Goal: Information Seeking & Learning: Learn about a topic

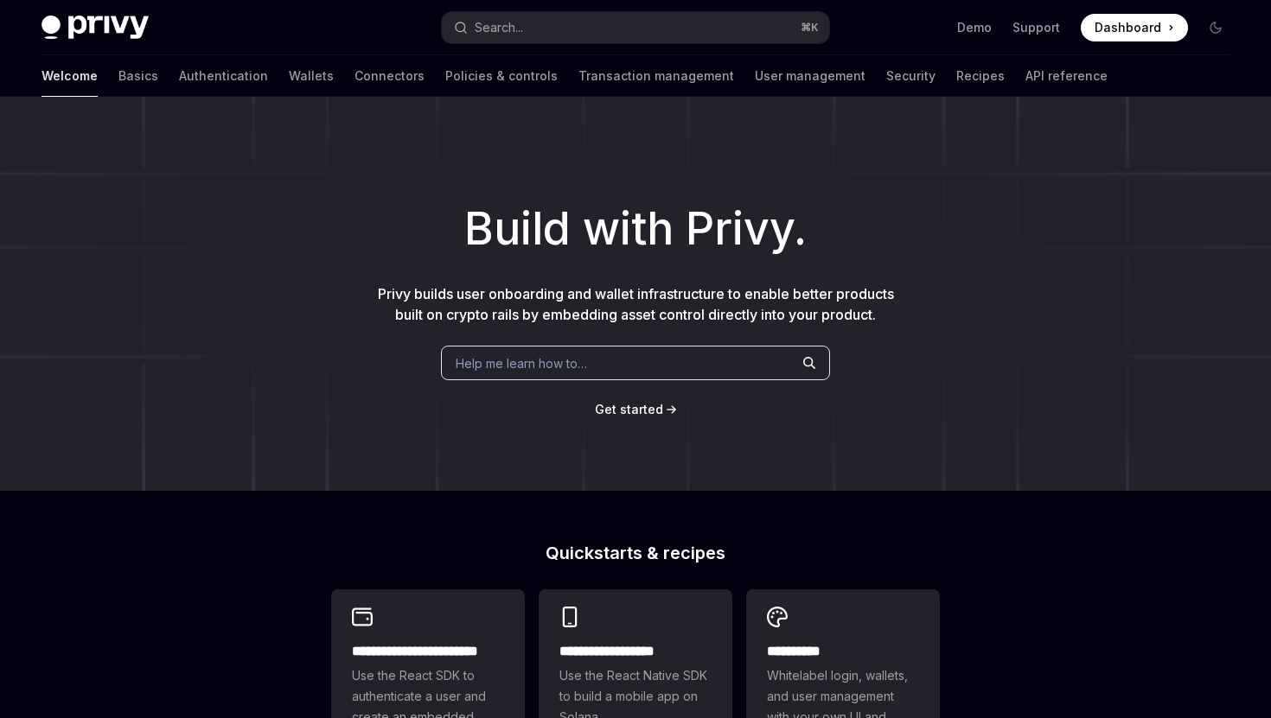
click at [628, 415] on span "Get started" at bounding box center [629, 409] width 68 height 15
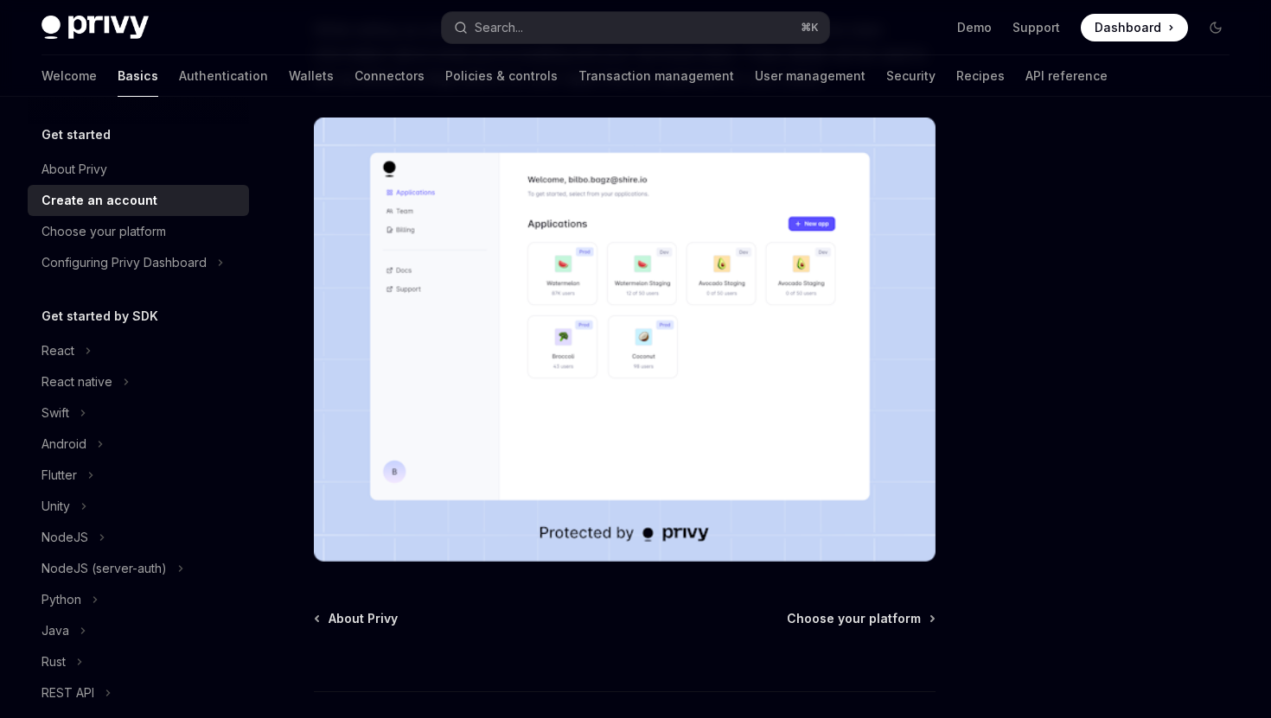
scroll to position [388, 0]
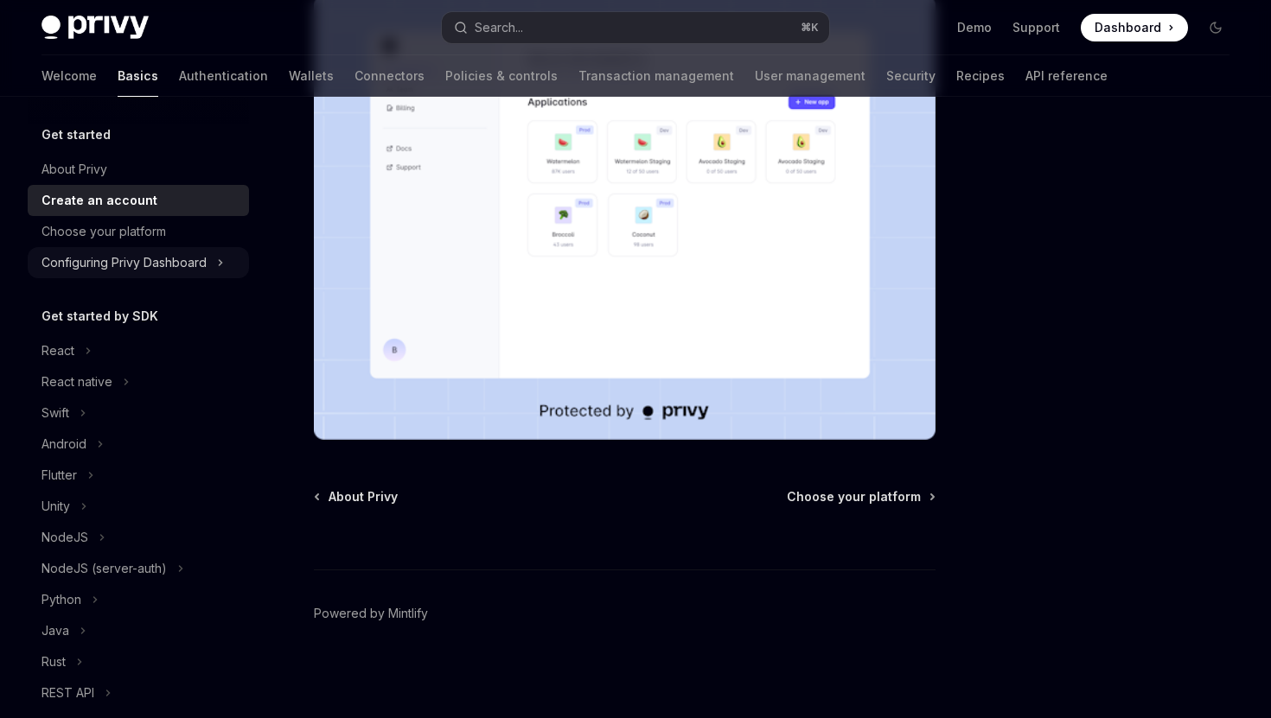
click at [219, 261] on icon "Toggle Configuring Privy Dashboard section" at bounding box center [220, 262] width 7 height 21
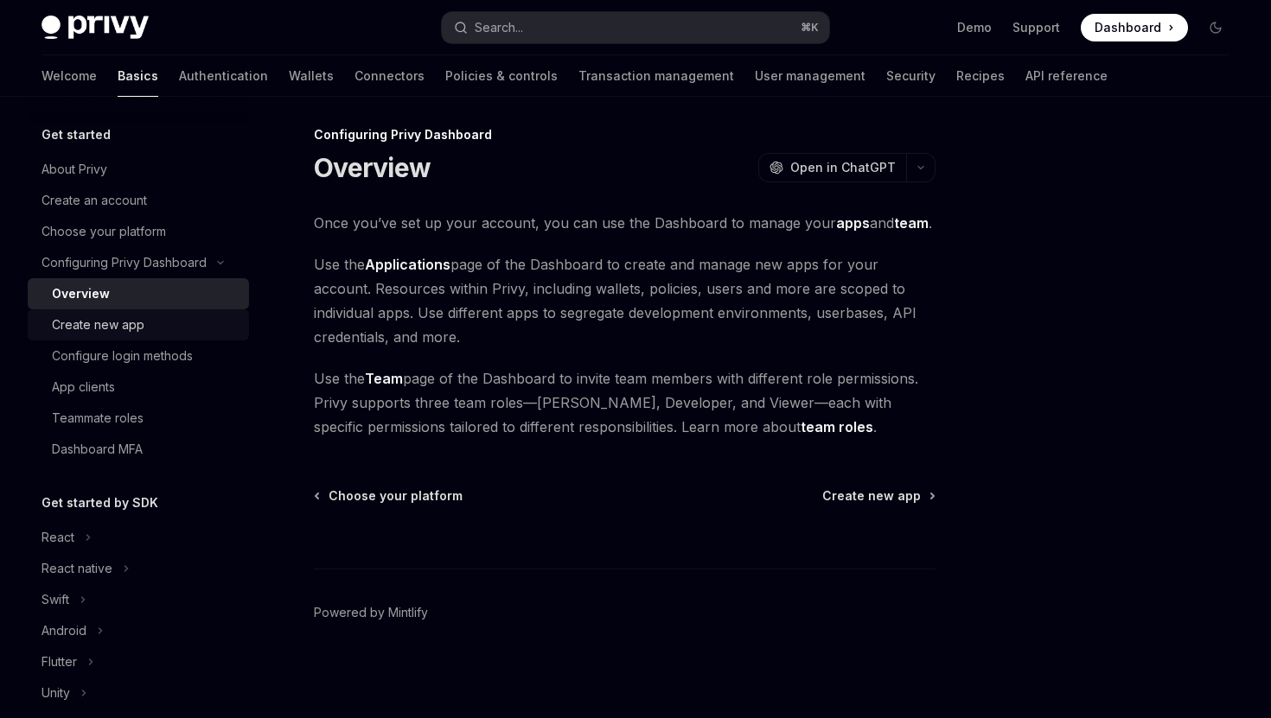
click at [193, 327] on div "Create new app" at bounding box center [145, 325] width 187 height 21
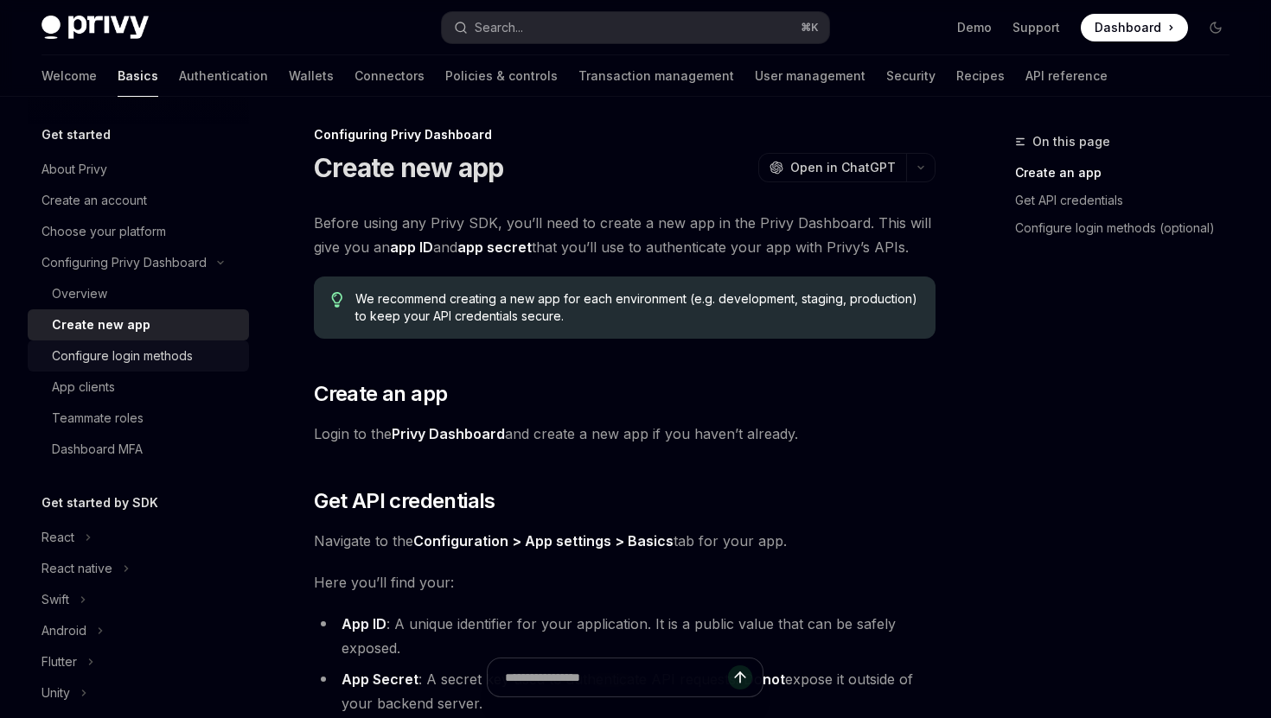
click at [174, 353] on div "Configure login methods" at bounding box center [122, 356] width 141 height 21
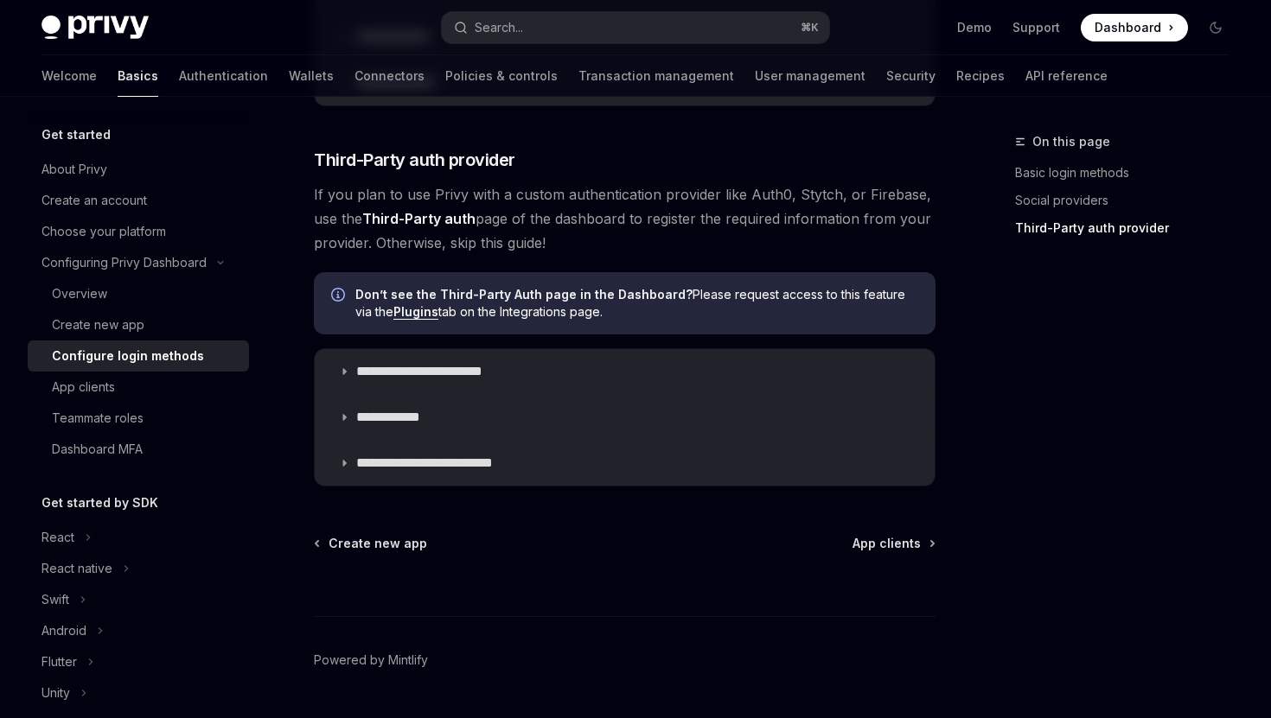
scroll to position [958, 0]
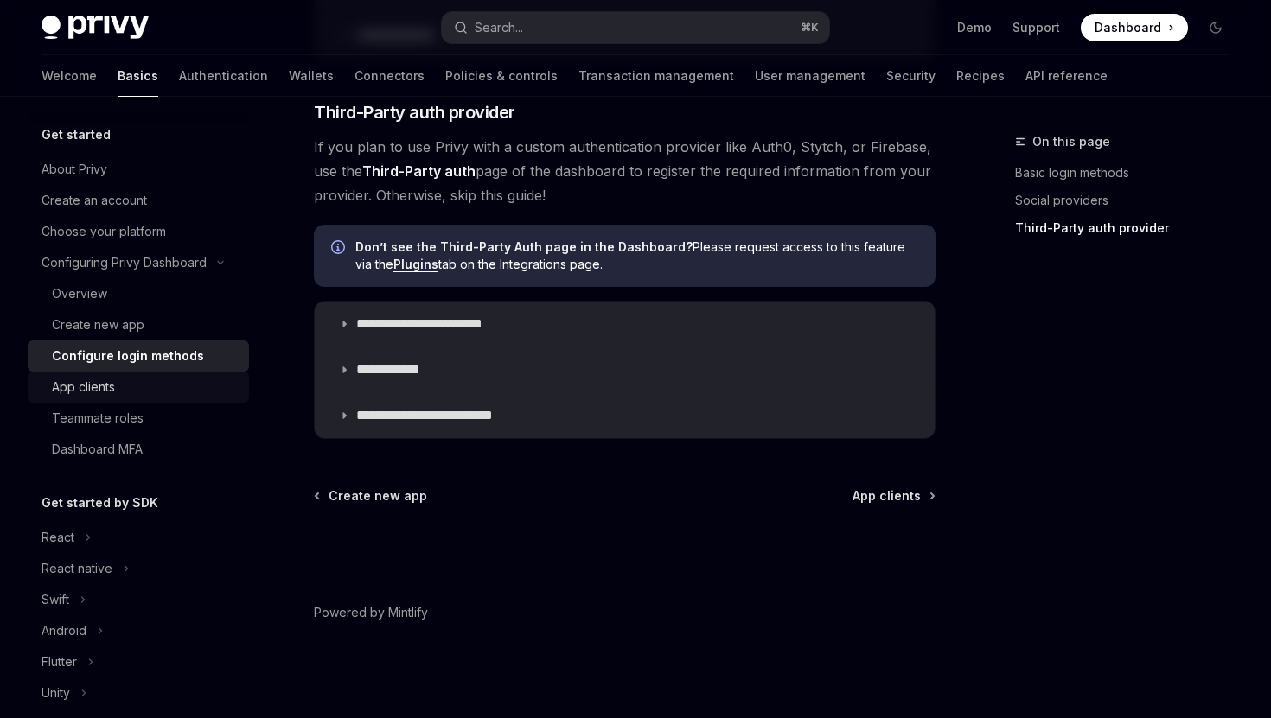
click at [129, 385] on div "App clients" at bounding box center [145, 387] width 187 height 21
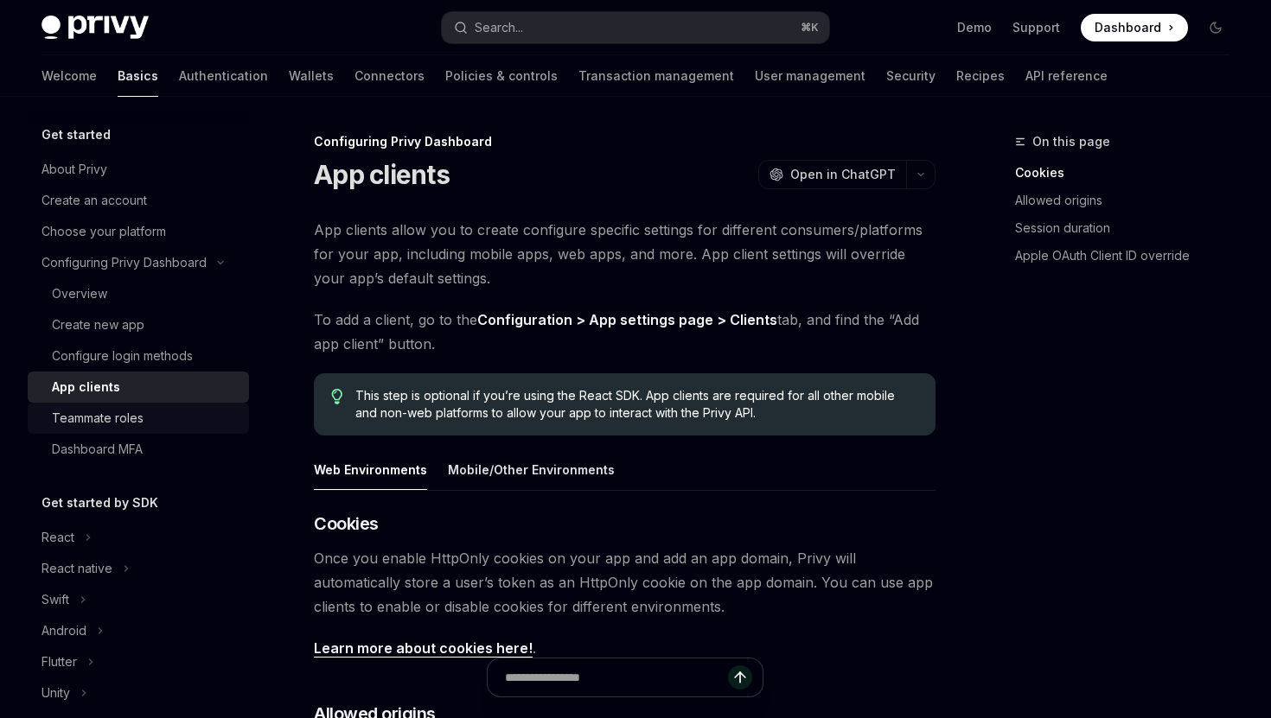
click at [138, 418] on div "Teammate roles" at bounding box center [98, 418] width 92 height 21
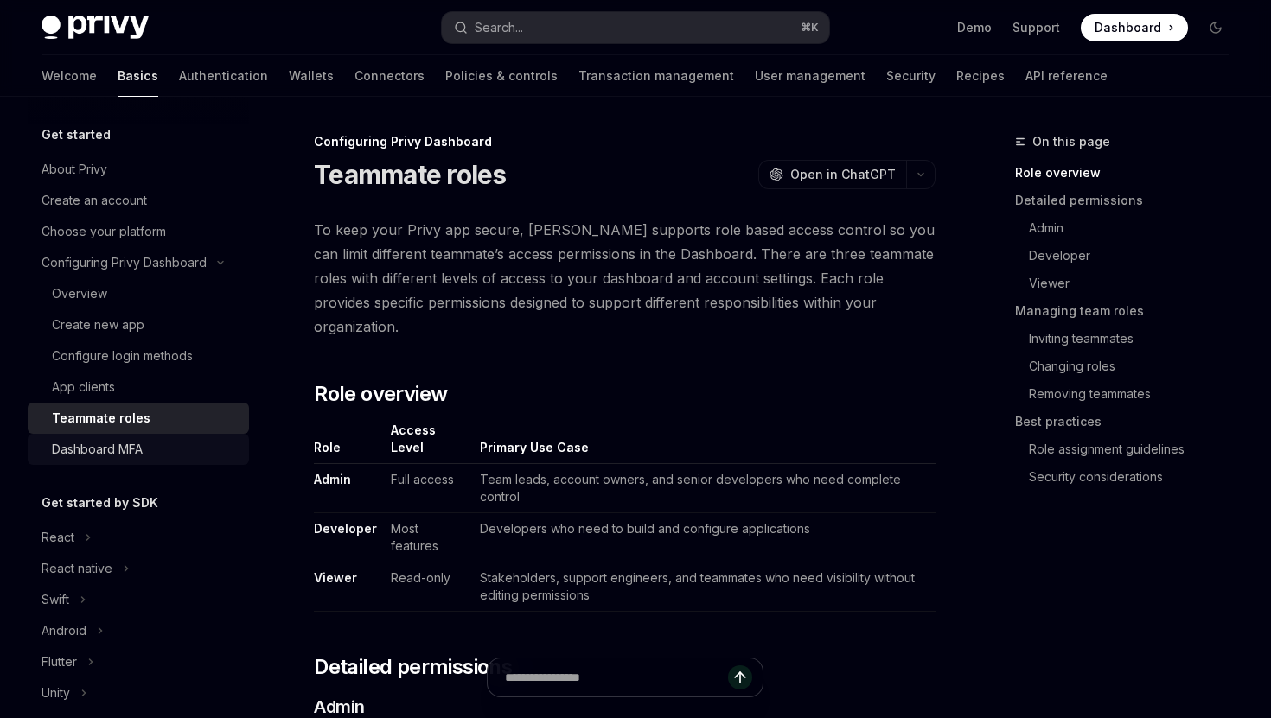
click at [137, 449] on div "Dashboard MFA" at bounding box center [97, 449] width 91 height 21
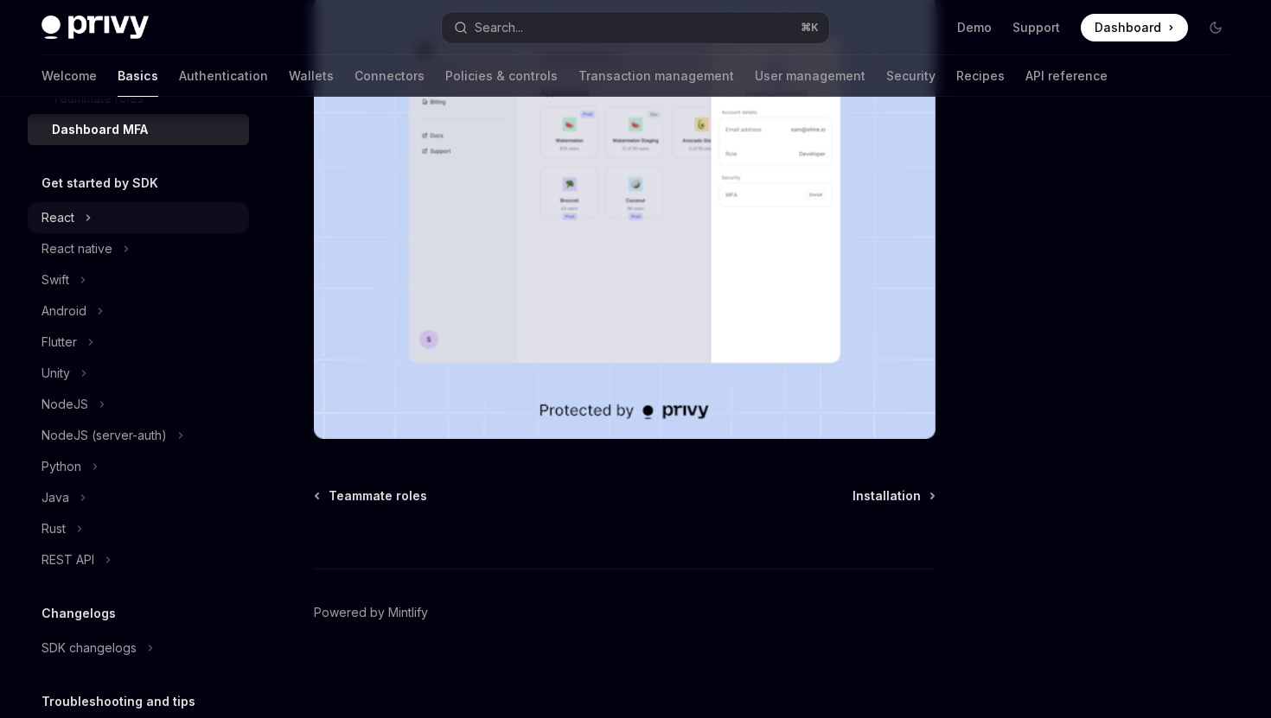
scroll to position [208, 0]
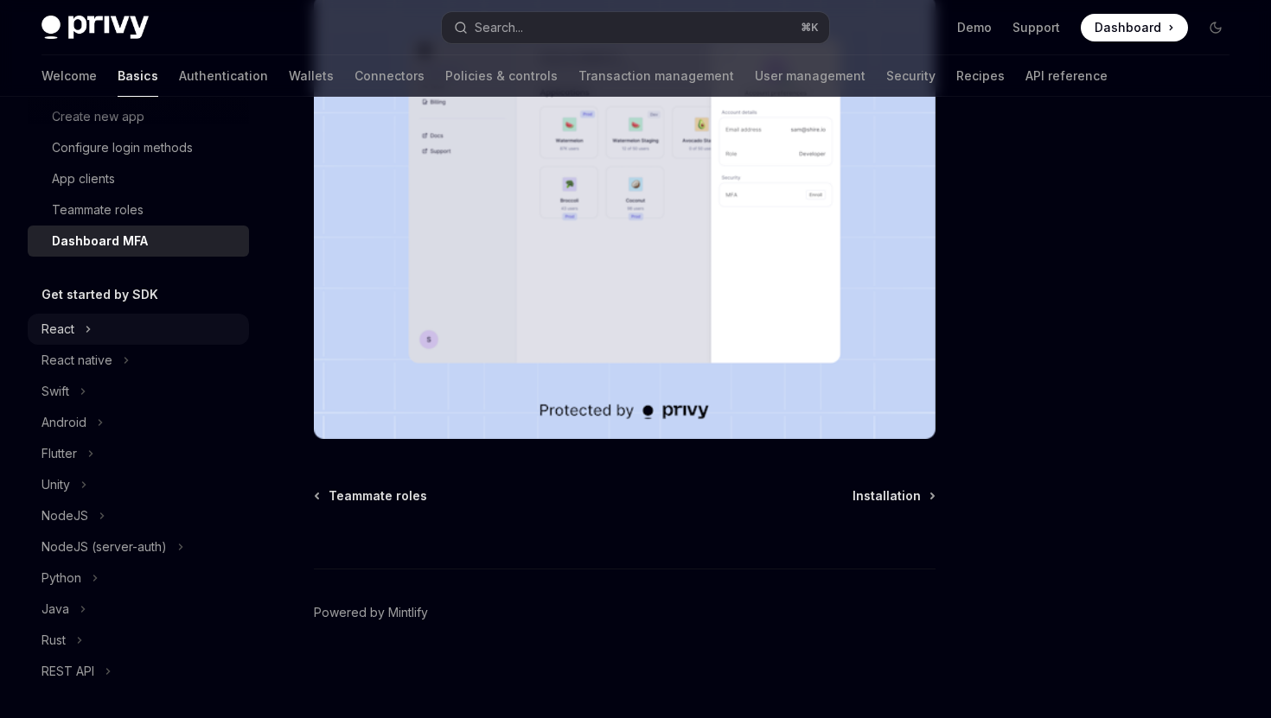
click at [88, 334] on icon "Toggle React section" at bounding box center [88, 329] width 7 height 21
type textarea "*"
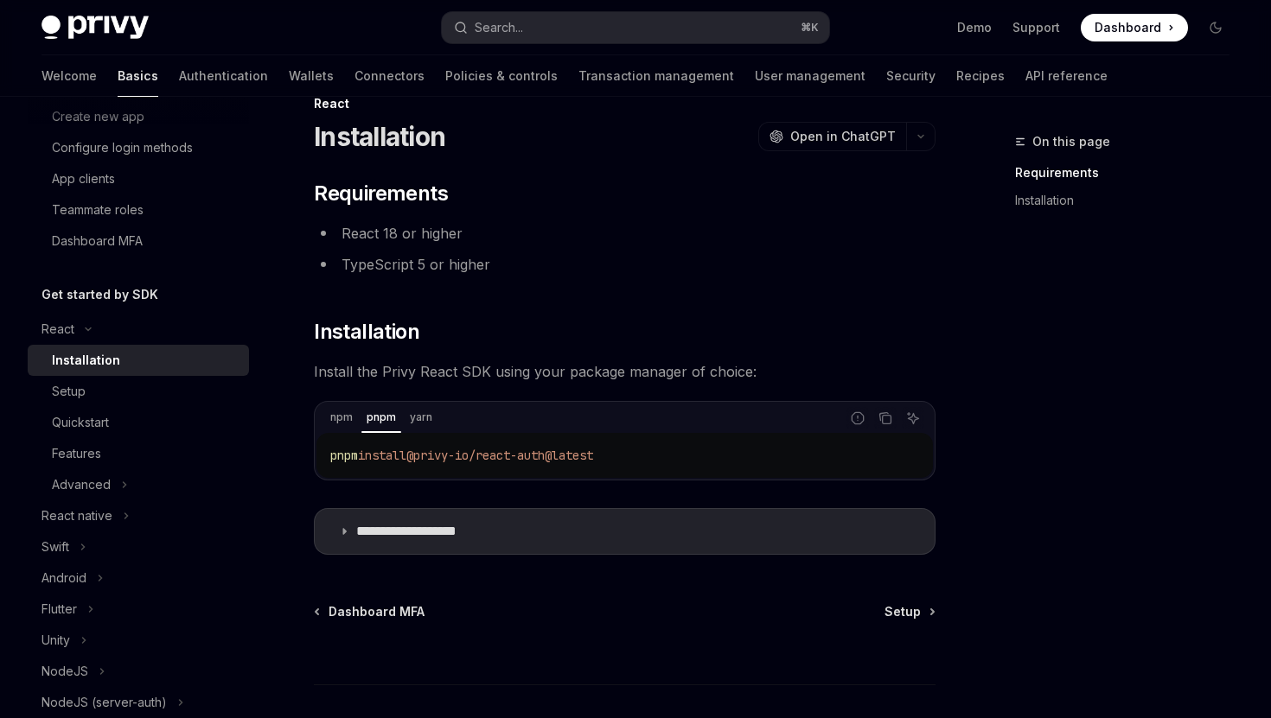
scroll to position [40, 0]
click at [343, 527] on icon at bounding box center [344, 530] width 10 height 10
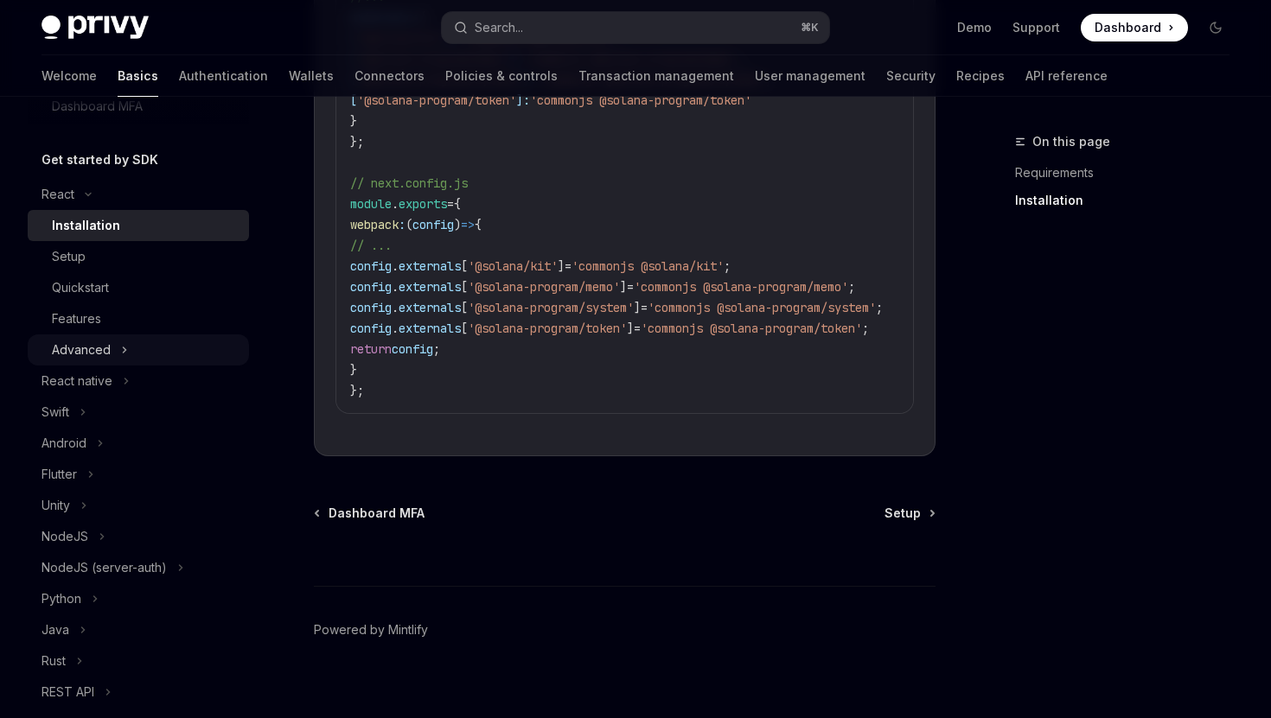
scroll to position [354, 0]
